Goal: Task Accomplishment & Management: Complete application form

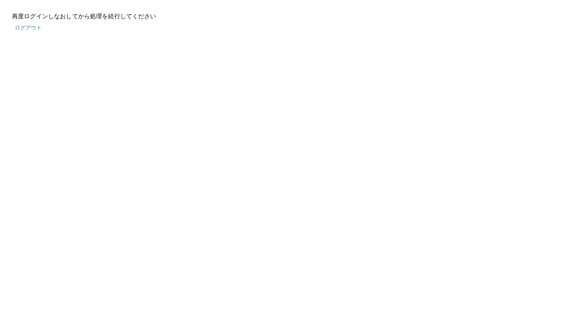
click at [24, 26] on button "ログアウト" at bounding box center [28, 28] width 33 height 14
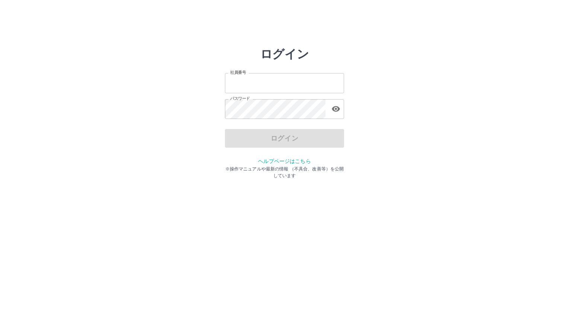
type input "*******"
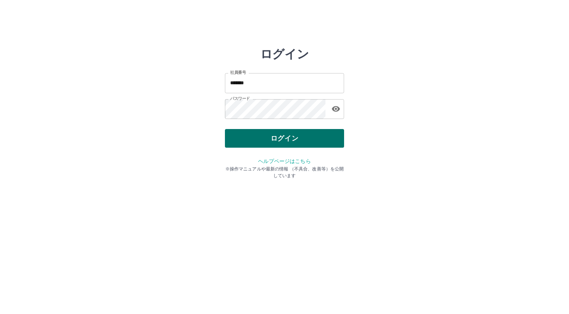
click at [318, 133] on div "ログイン" at bounding box center [284, 138] width 119 height 19
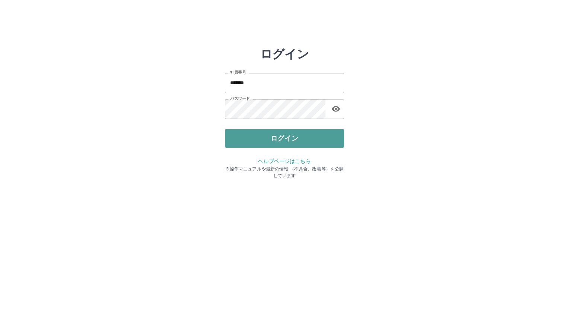
click at [310, 133] on button "ログイン" at bounding box center [284, 138] width 119 height 19
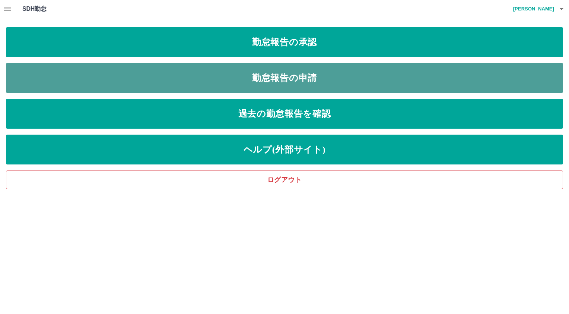
click at [301, 79] on link "勤怠報告の申請" at bounding box center [284, 78] width 557 height 30
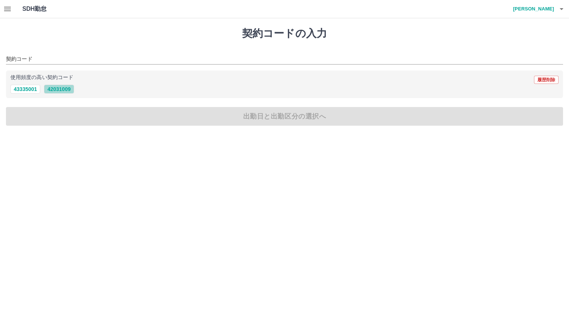
click at [67, 86] on button "42031009" at bounding box center [59, 89] width 30 height 9
type input "********"
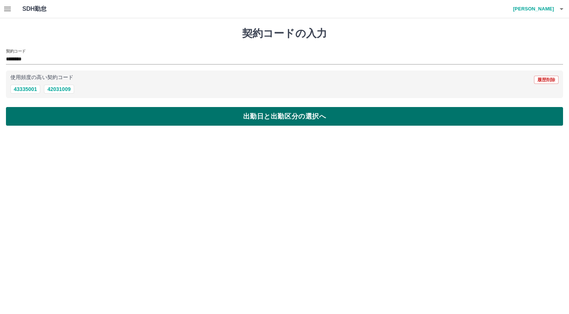
click at [241, 117] on button "出勤日と出勤区分の選択へ" at bounding box center [284, 116] width 557 height 19
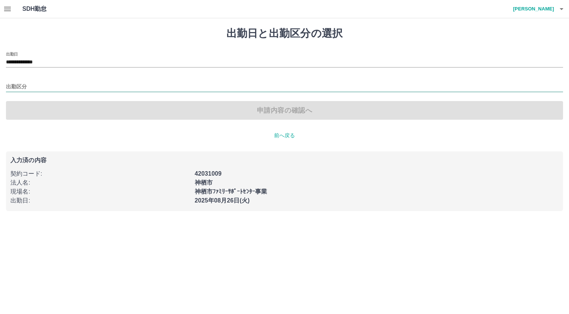
click at [39, 84] on input "出勤区分" at bounding box center [284, 86] width 557 height 9
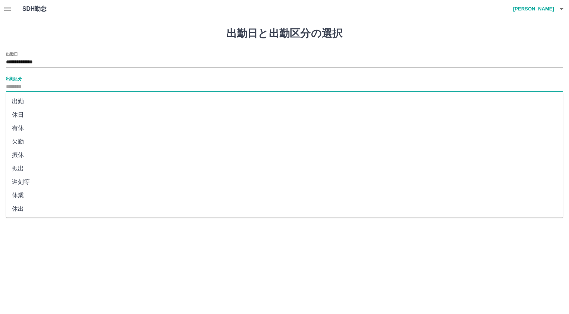
click at [37, 103] on li "出勤" at bounding box center [284, 101] width 557 height 13
type input "**"
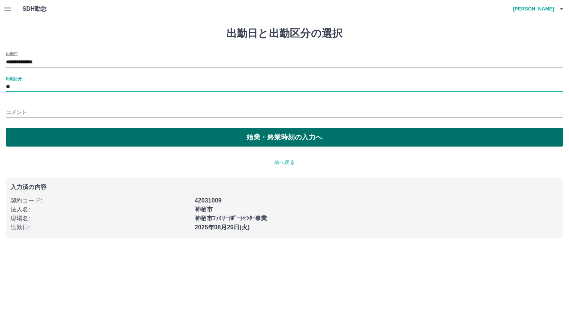
click at [188, 137] on button "始業・終業時刻の入力へ" at bounding box center [284, 137] width 557 height 19
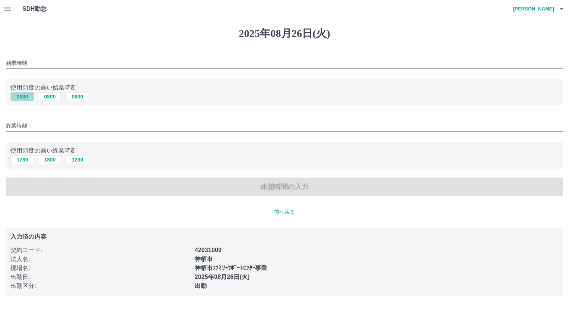
click at [24, 97] on button "0830" at bounding box center [22, 96] width 24 height 9
type input "****"
click at [27, 158] on button "1730" at bounding box center [22, 159] width 24 height 9
type input "****"
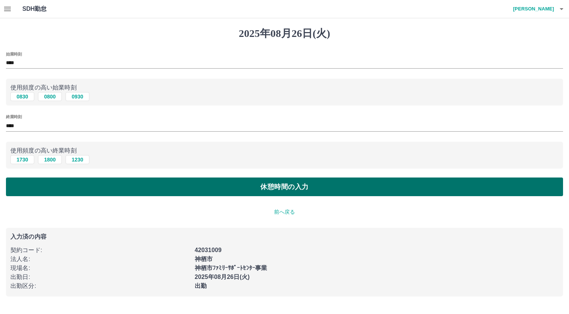
click at [144, 185] on button "休憩時間の入力" at bounding box center [284, 186] width 557 height 19
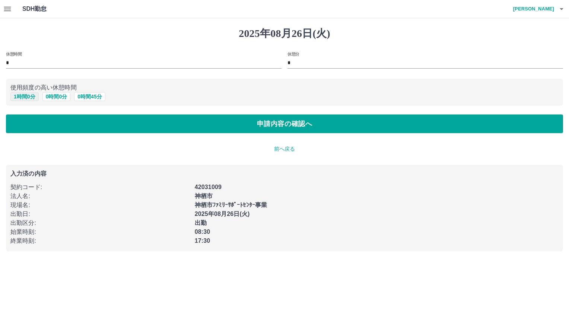
drag, startPoint x: 20, startPoint y: 95, endPoint x: 25, endPoint y: 93, distance: 5.7
click at [20, 94] on button "1 時間 0 分" at bounding box center [24, 96] width 28 height 9
type input "*"
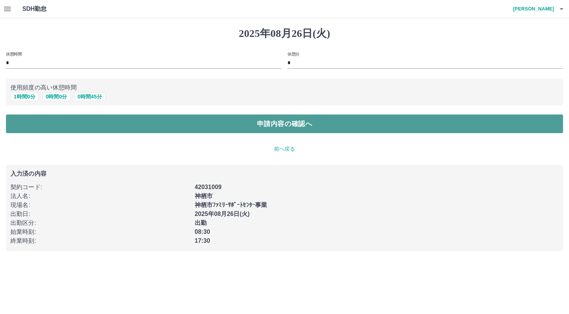
click at [249, 124] on button "申請内容の確認へ" at bounding box center [284, 123] width 557 height 19
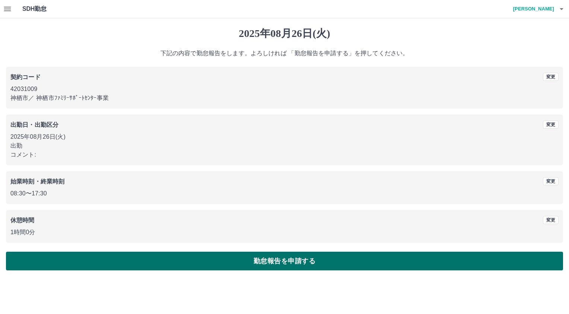
click at [299, 263] on button "勤怠報告を申請する" at bounding box center [284, 260] width 557 height 19
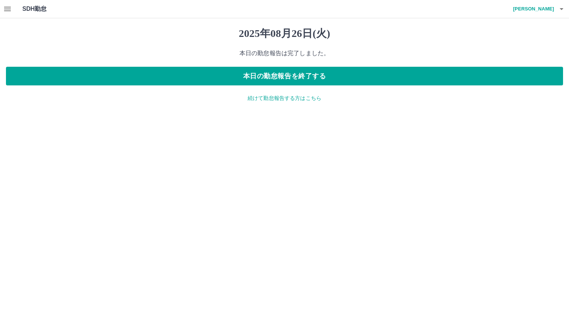
click at [3, 13] on icon "button" at bounding box center [7, 8] width 9 height 9
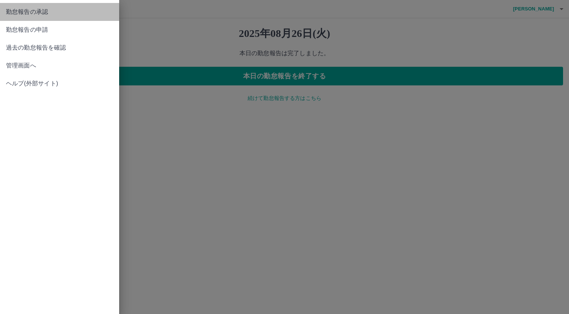
drag, startPoint x: 45, startPoint y: 19, endPoint x: 93, endPoint y: 23, distance: 47.9
click at [46, 19] on link "勤怠報告の承認" at bounding box center [59, 12] width 119 height 18
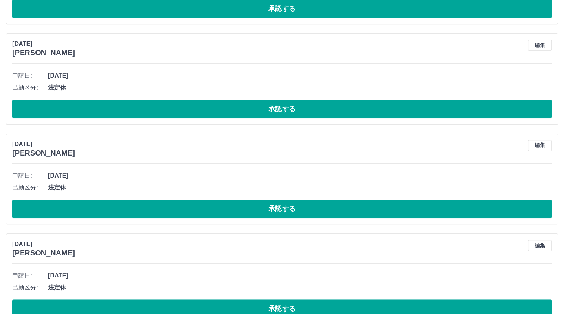
scroll to position [488, 0]
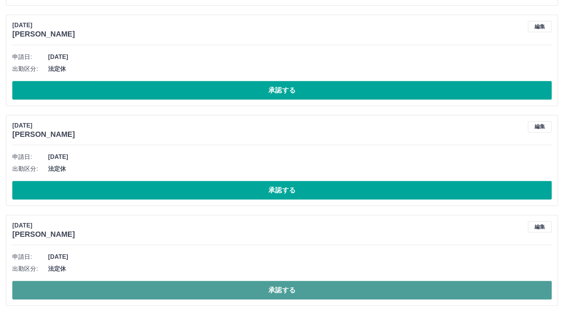
click at [146, 288] on button "承認する" at bounding box center [281, 289] width 539 height 19
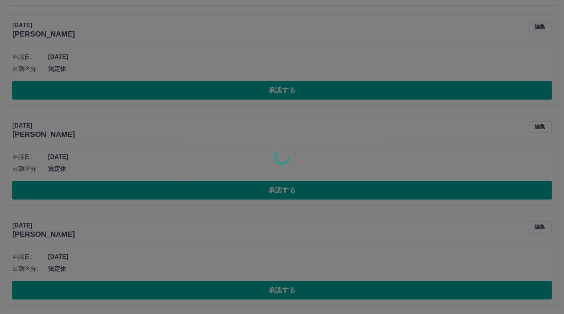
scroll to position [388, 0]
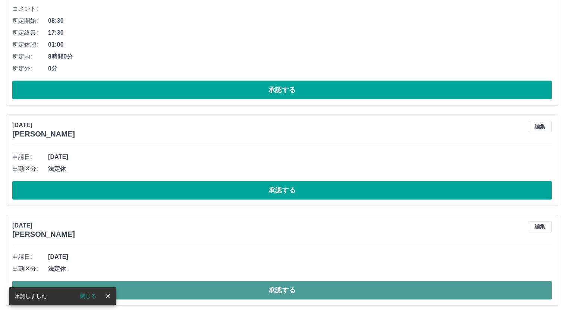
click at [132, 290] on button "承認する" at bounding box center [281, 289] width 539 height 19
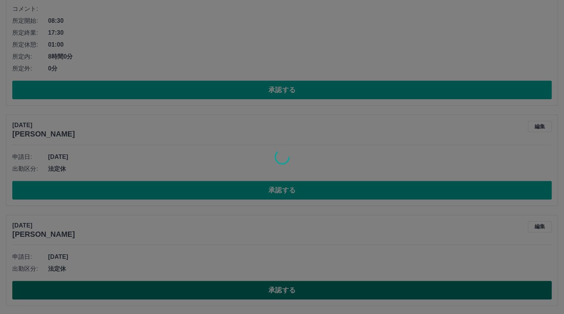
scroll to position [288, 0]
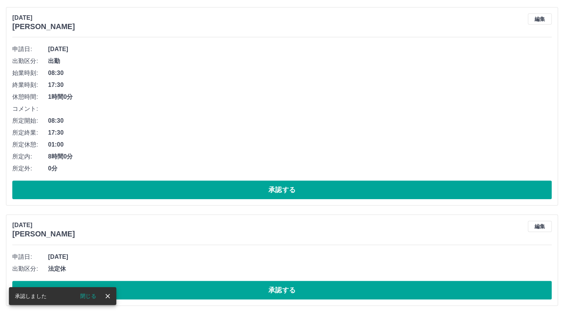
click at [132, 290] on button "承認する" at bounding box center [281, 289] width 539 height 19
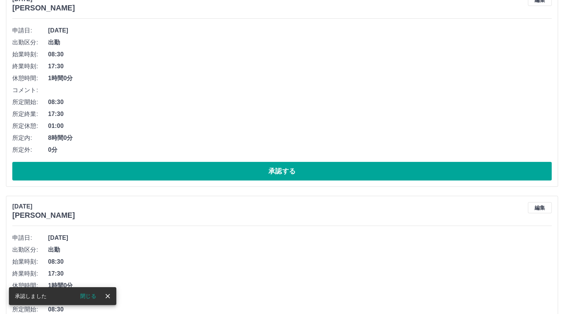
scroll to position [39, 0]
